Goal: Go to known website: Access a specific website the user already knows

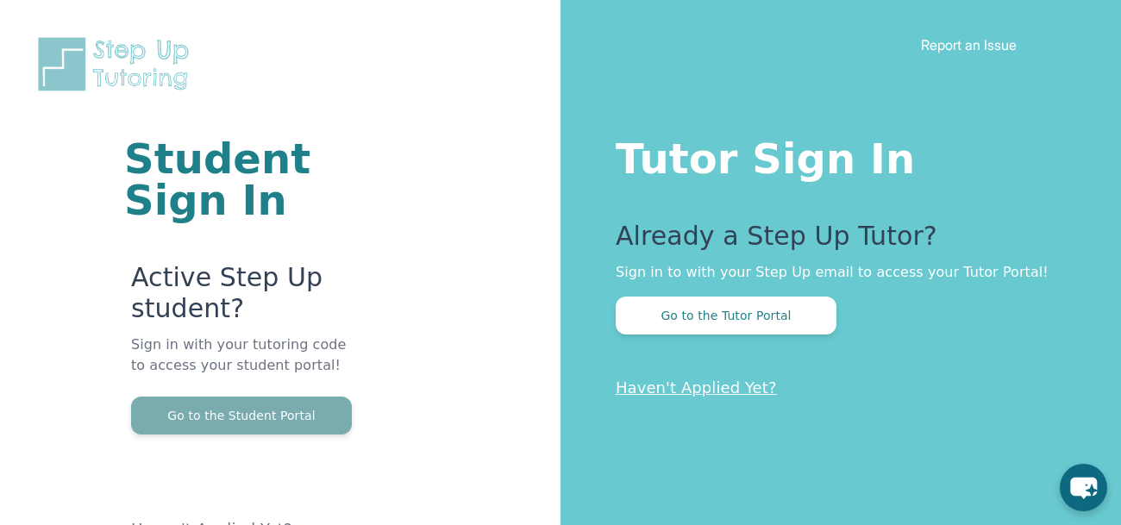
click at [298, 411] on button "Go to the Student Portal" at bounding box center [241, 416] width 221 height 38
click at [298, 424] on button "Go to the Student Portal" at bounding box center [241, 416] width 221 height 38
